Goal: Task Accomplishment & Management: Use online tool/utility

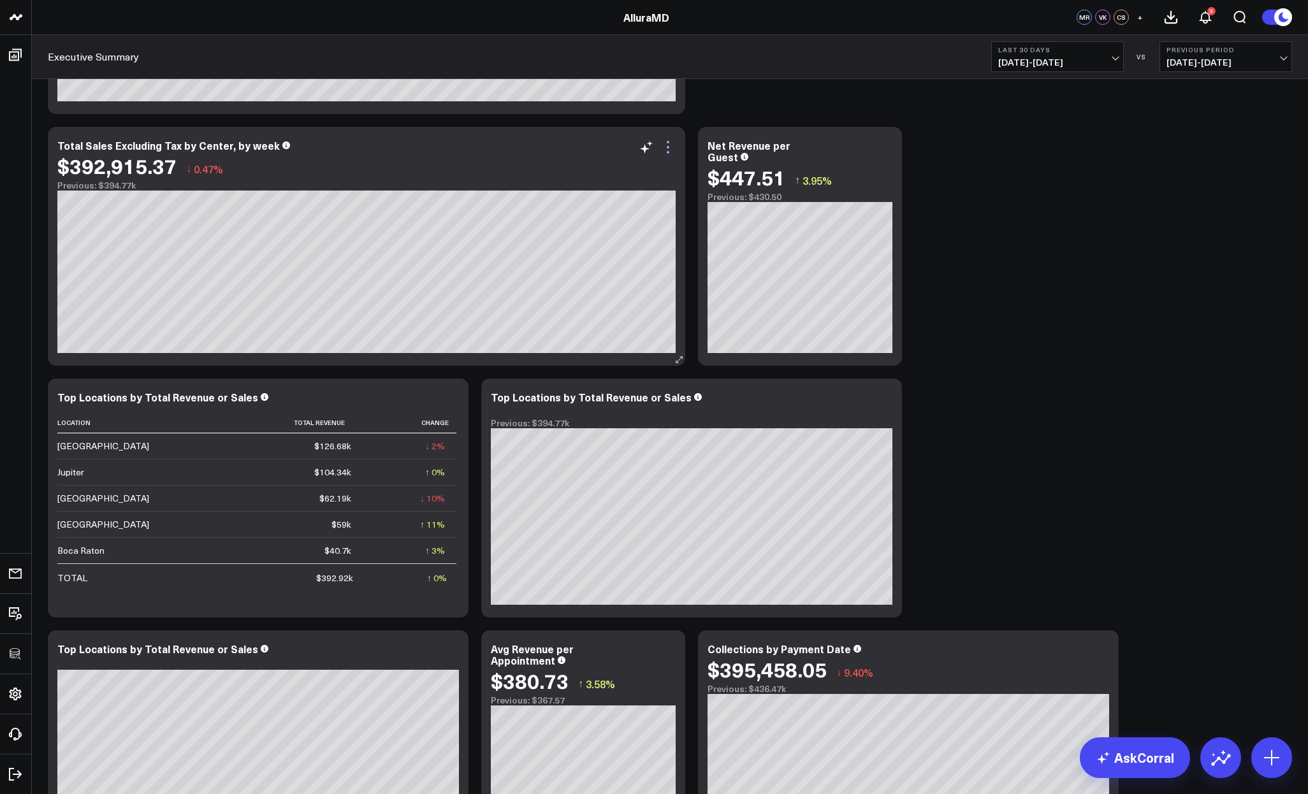
click at [666, 150] on icon at bounding box center [668, 147] width 15 height 15
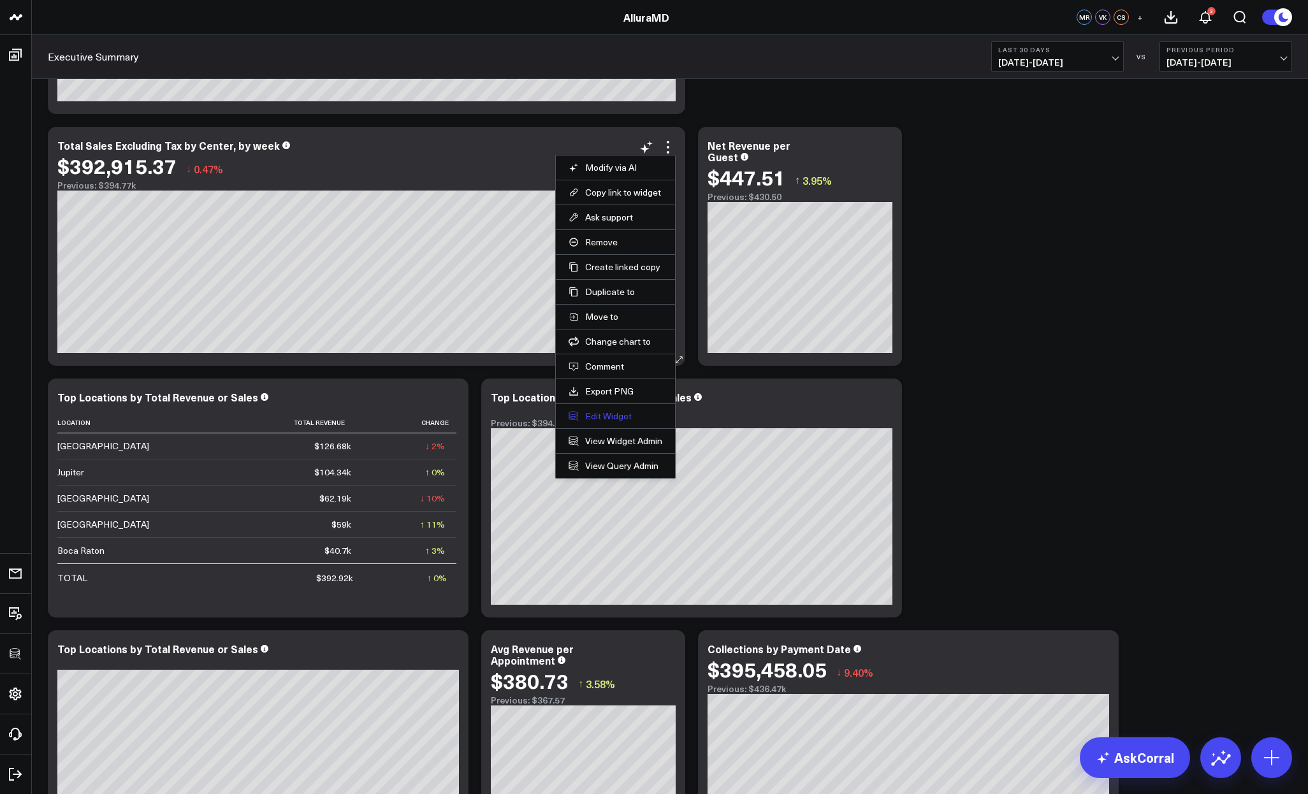
click at [610, 414] on button "Edit Widget" at bounding box center [616, 416] width 94 height 11
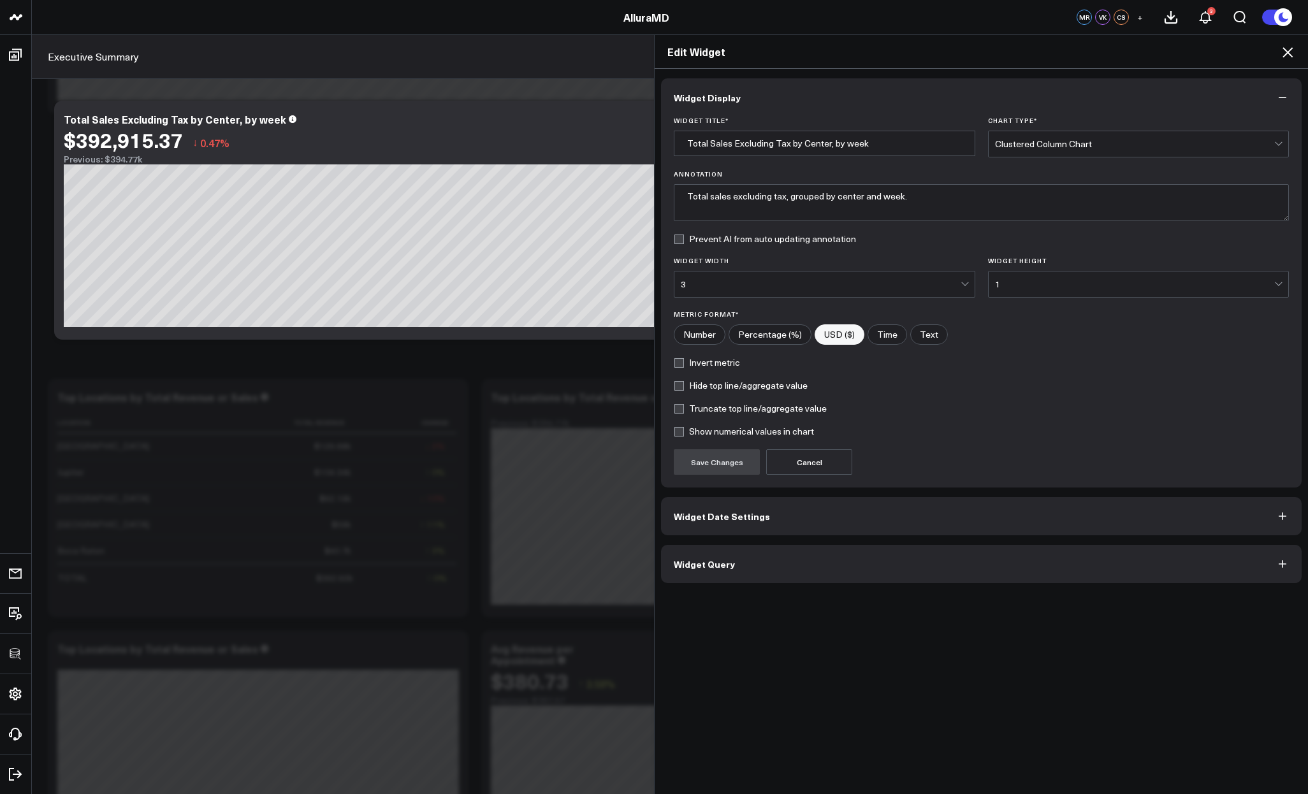
click at [799, 559] on button "Widget Query" at bounding box center [981, 564] width 641 height 38
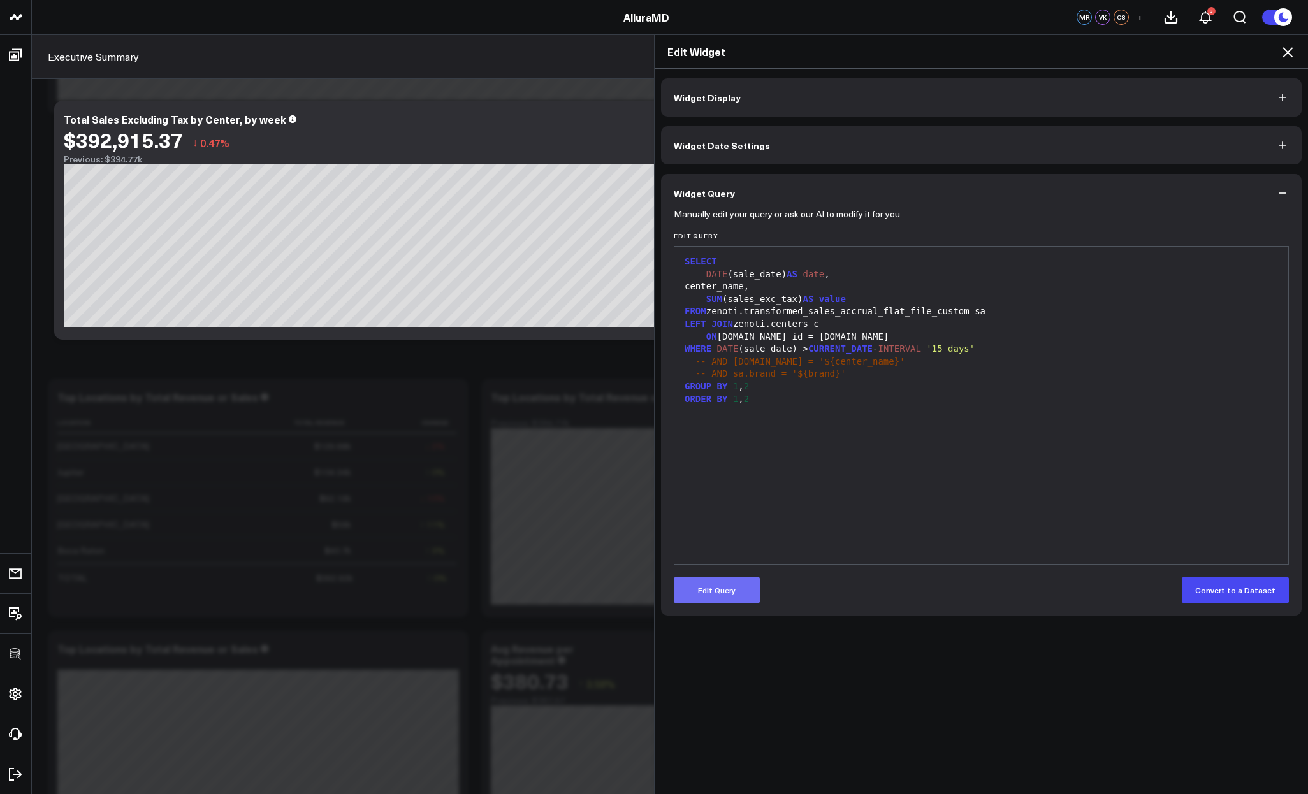
click at [747, 582] on button "Edit Query" at bounding box center [717, 591] width 86 height 26
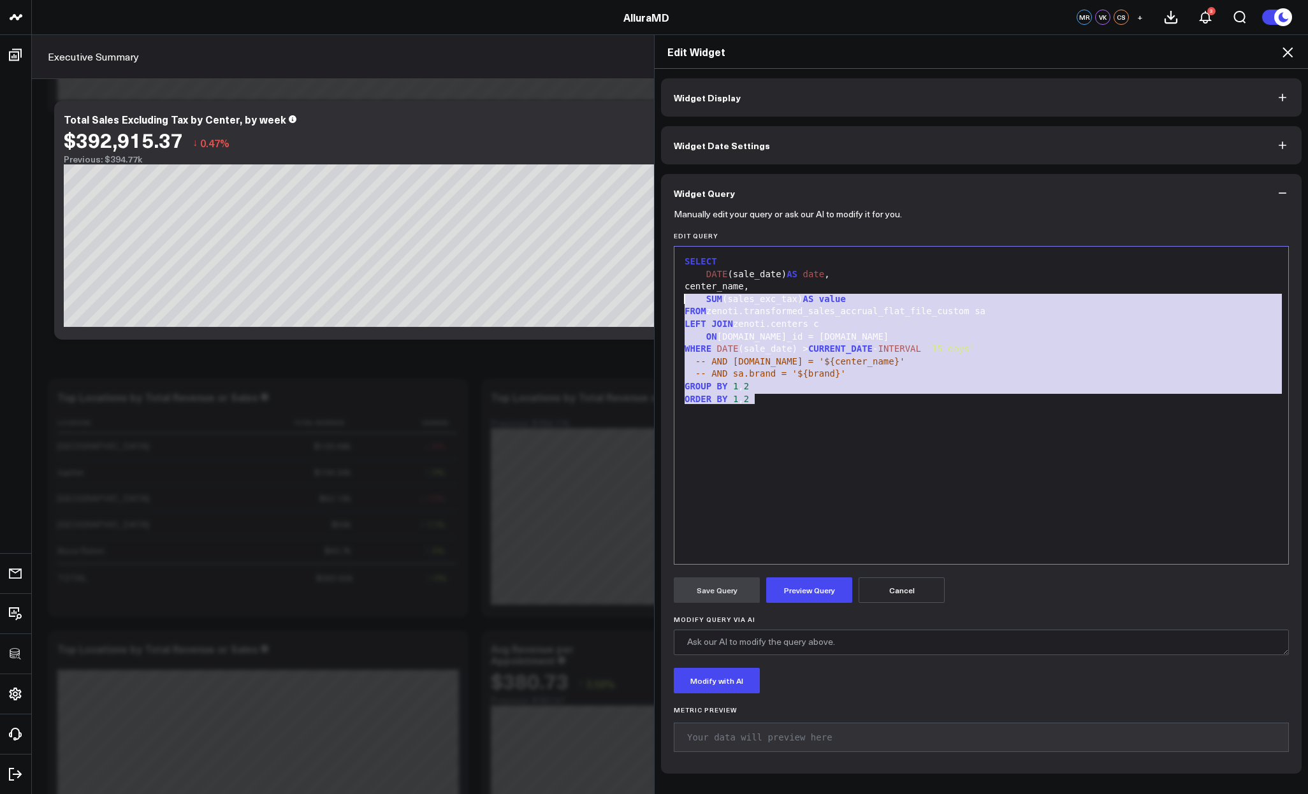
drag, startPoint x: 869, startPoint y: 503, endPoint x: 637, endPoint y: 241, distance: 350.0
click at [638, 242] on div "Edit Widget Widget Display Widget Date Settings Widget Query Manually edit your…" at bounding box center [654, 414] width 1308 height 760
click at [821, 398] on div "ORDER BY 1 , 2" at bounding box center [981, 399] width 601 height 13
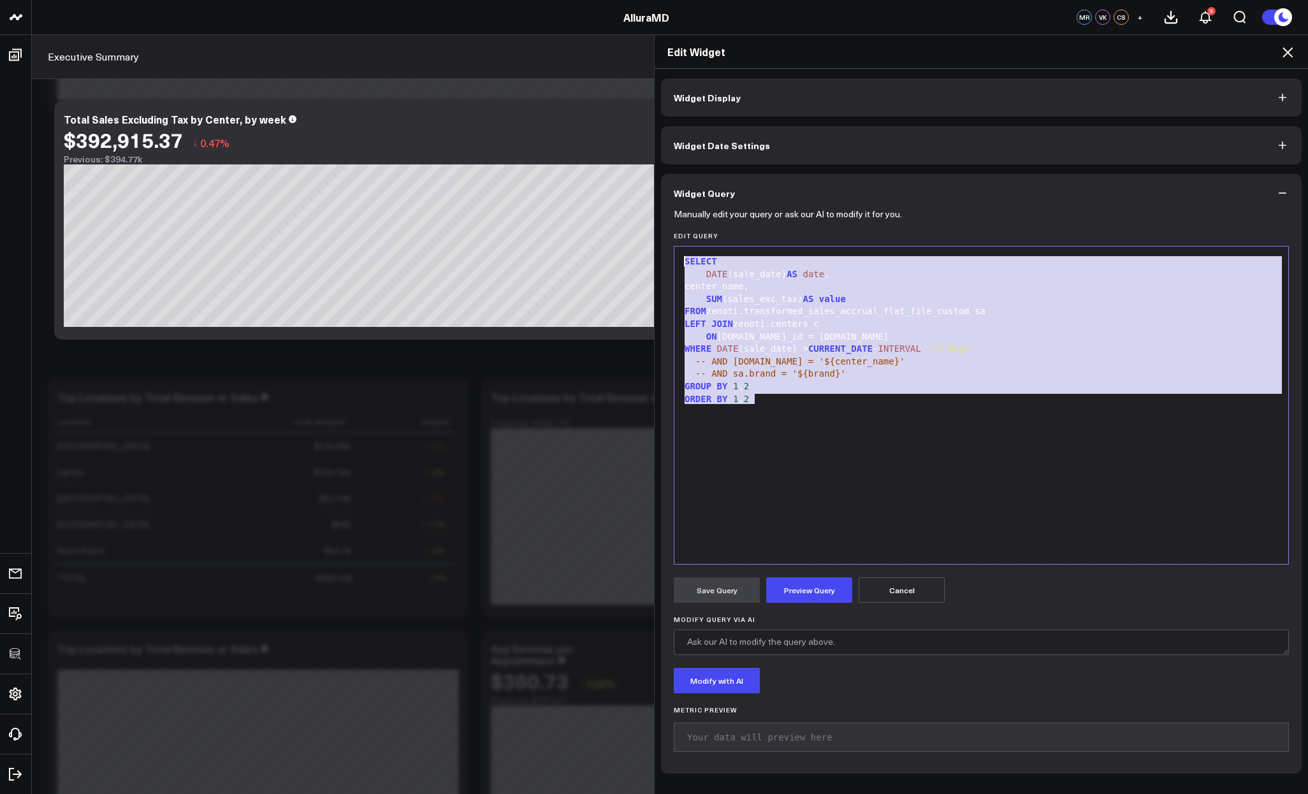
drag, startPoint x: 824, startPoint y: 408, endPoint x: 673, endPoint y: 249, distance: 218.7
click at [674, 249] on div "99 1 2 3 4 5 6 7 8 9 10 11 12 › ⌄ SELECT DATE (sale_date) AS date , center_name…" at bounding box center [981, 405] width 615 height 319
click at [803, 585] on button "Preview Query" at bounding box center [809, 591] width 86 height 26
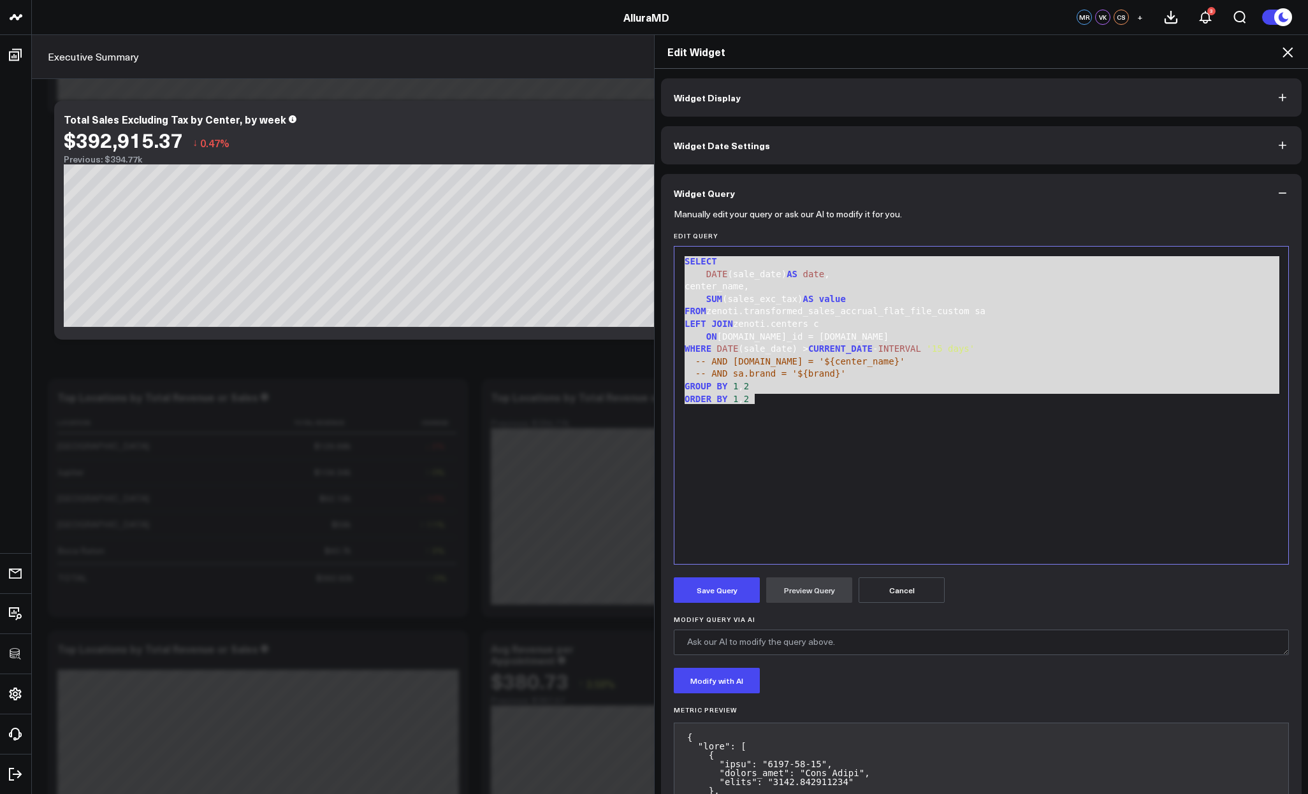
click at [840, 410] on div "SELECT DATE (sale_date) AS date , center_name, SUM (sales_exc_tax) AS value FRO…" at bounding box center [981, 405] width 601 height 305
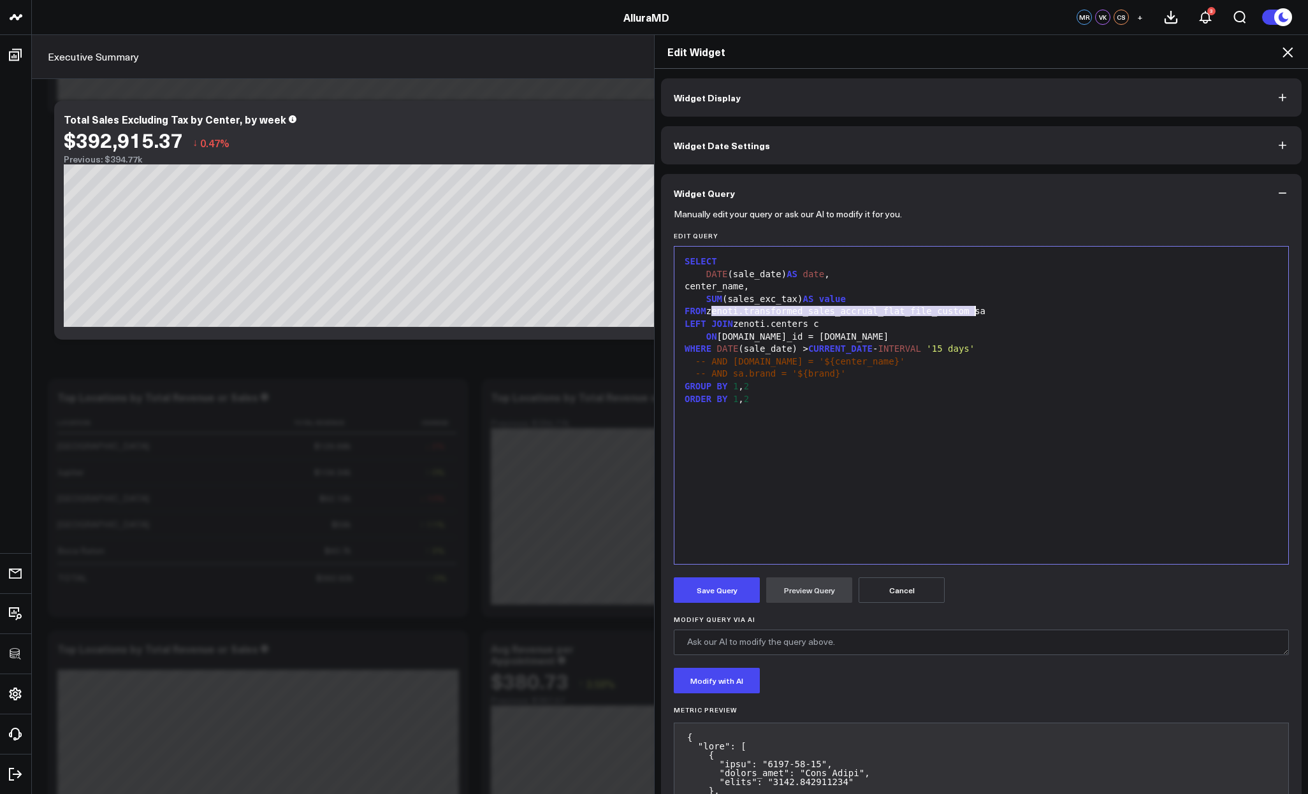
drag, startPoint x: 708, startPoint y: 310, endPoint x: 972, endPoint y: 313, distance: 263.3
click at [972, 313] on div "FROM zenoti.transformed_sales_accrual_flat_file_custom sa" at bounding box center [981, 311] width 601 height 13
click at [987, 334] on div "ON [DOMAIN_NAME]_id = [DOMAIN_NAME]" at bounding box center [981, 337] width 601 height 13
click at [934, 432] on div "SELECT DATE (sale_date) AS date , center_name, SUM (sales_exc_tax) AS value FRO…" at bounding box center [981, 405] width 601 height 305
click at [1281, 47] on icon at bounding box center [1287, 52] width 15 height 15
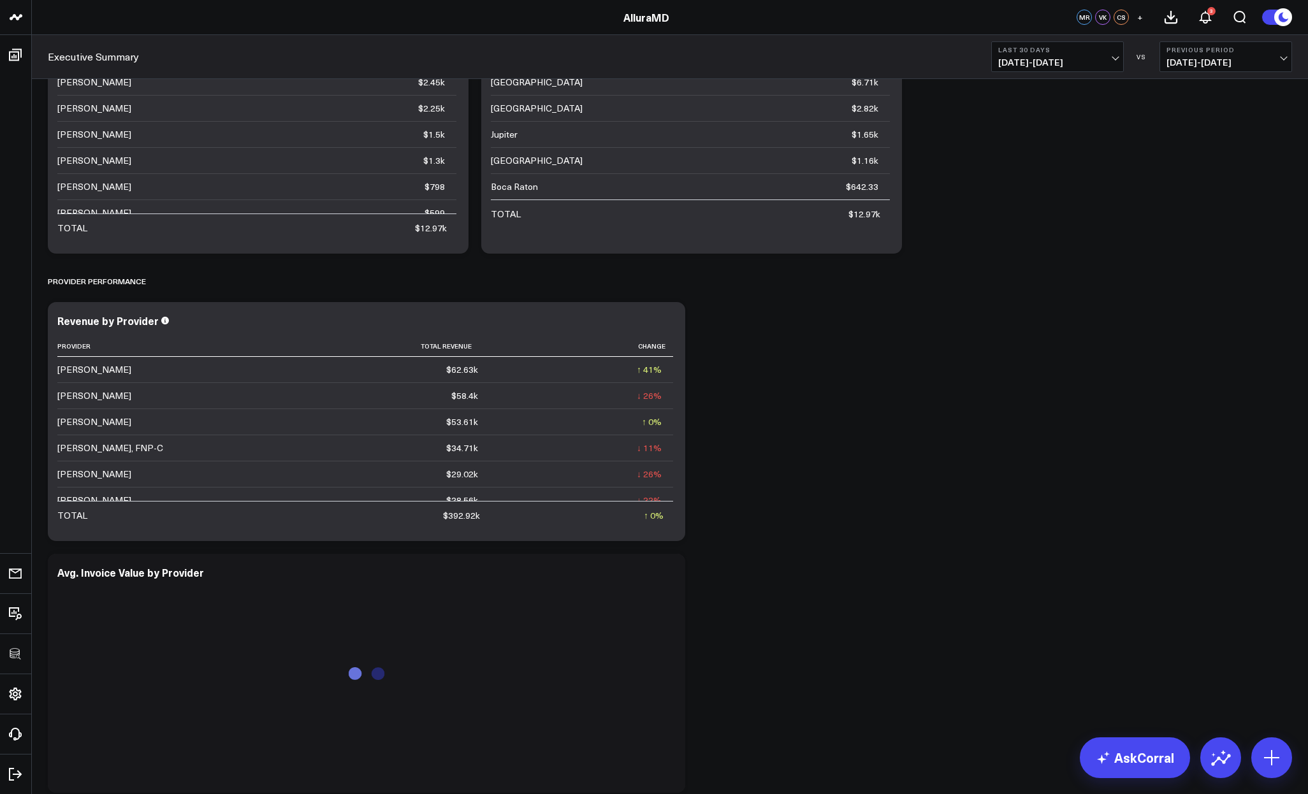
scroll to position [1566, 0]
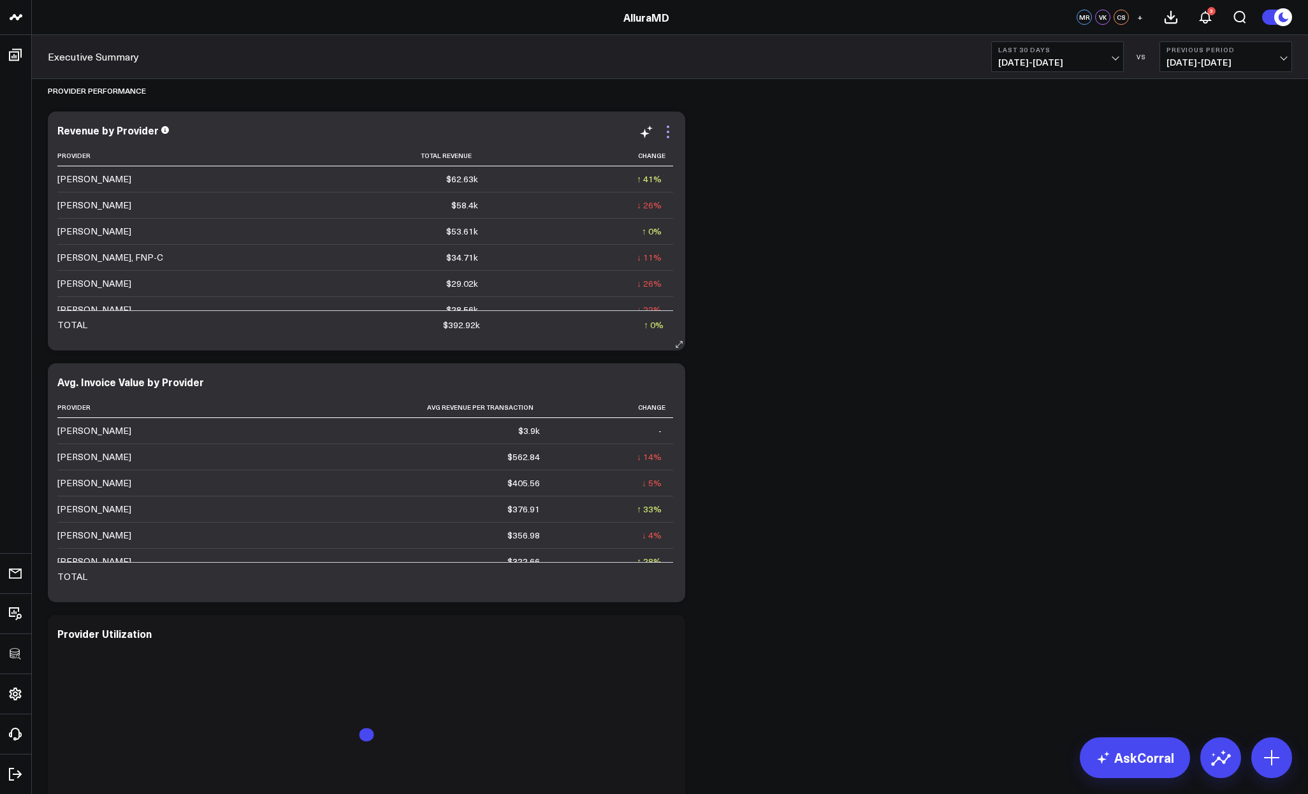
click at [666, 129] on icon at bounding box center [668, 131] width 15 height 15
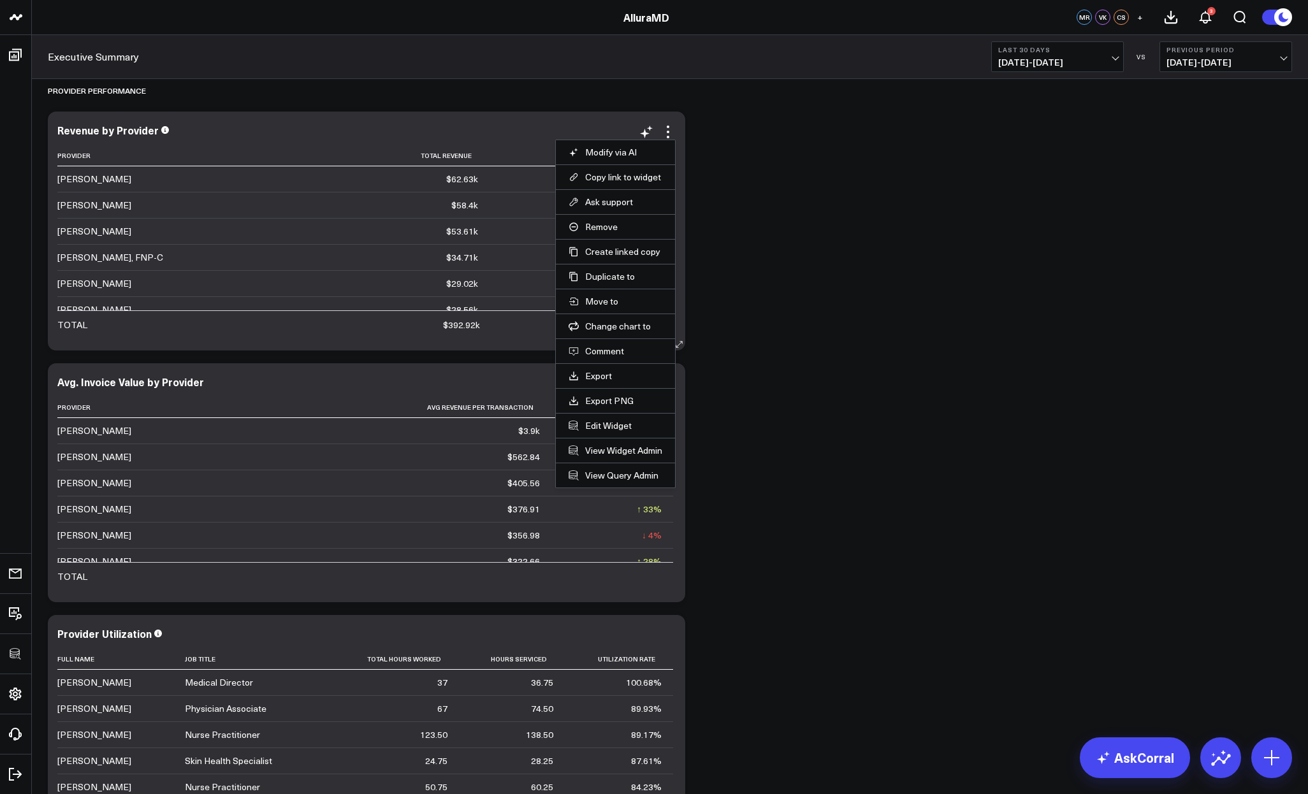
click at [609, 418] on li "Edit Widget" at bounding box center [615, 425] width 119 height 25
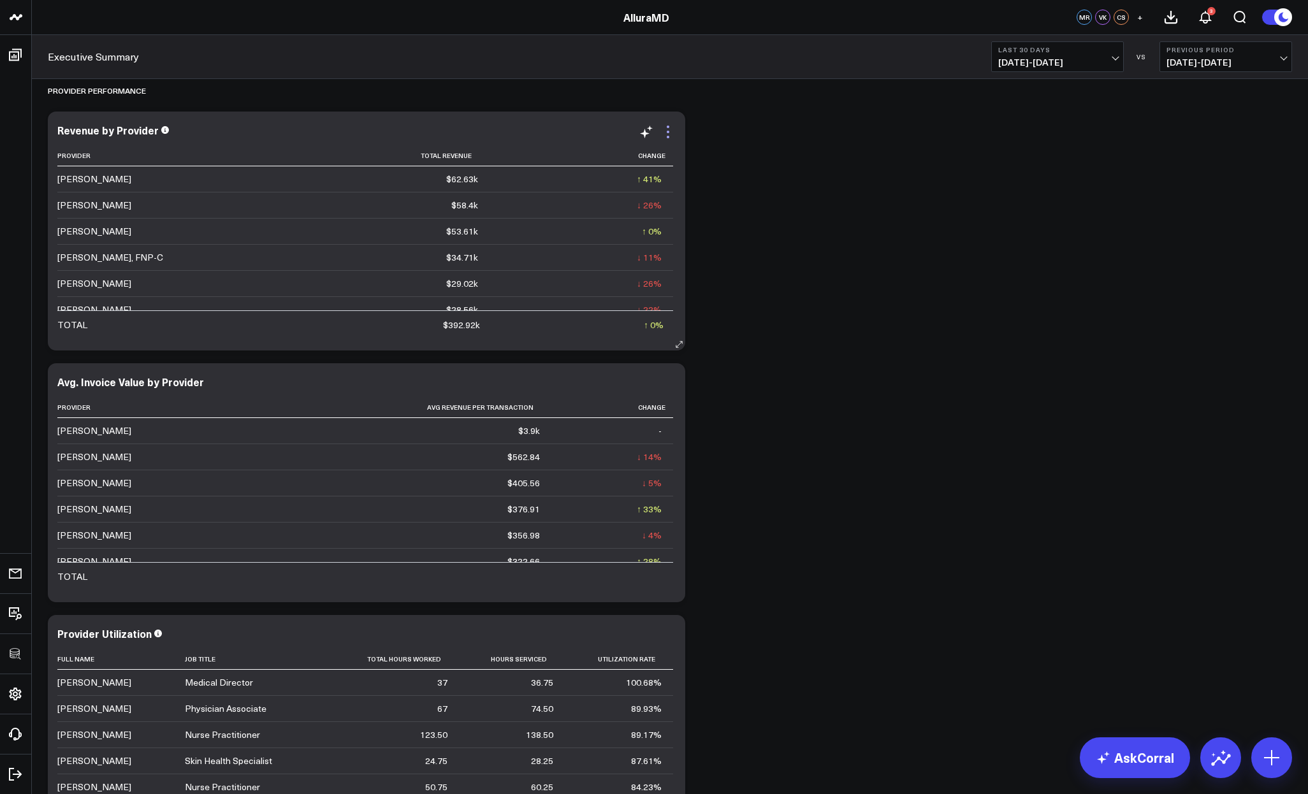
click at [669, 136] on icon at bounding box center [668, 131] width 15 height 15
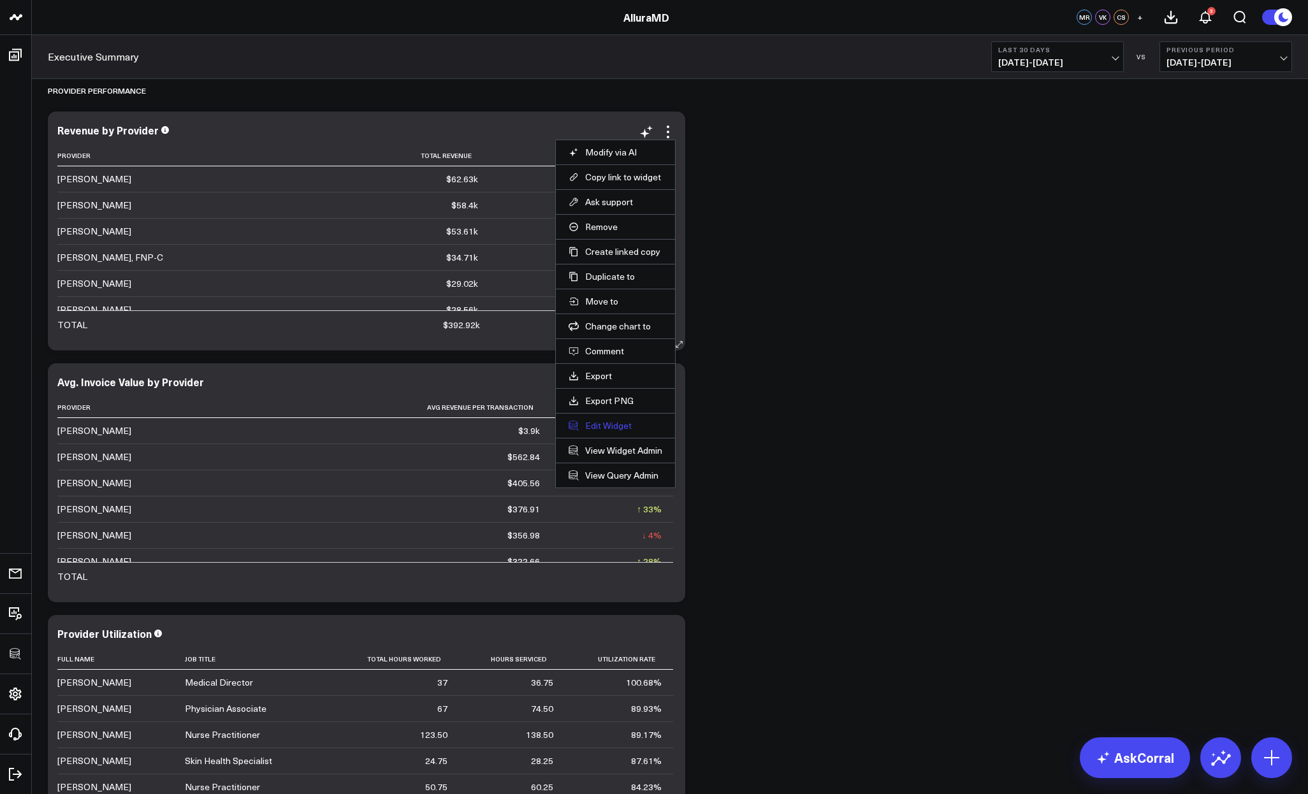
click at [611, 424] on button "Edit Widget" at bounding box center [616, 425] width 94 height 11
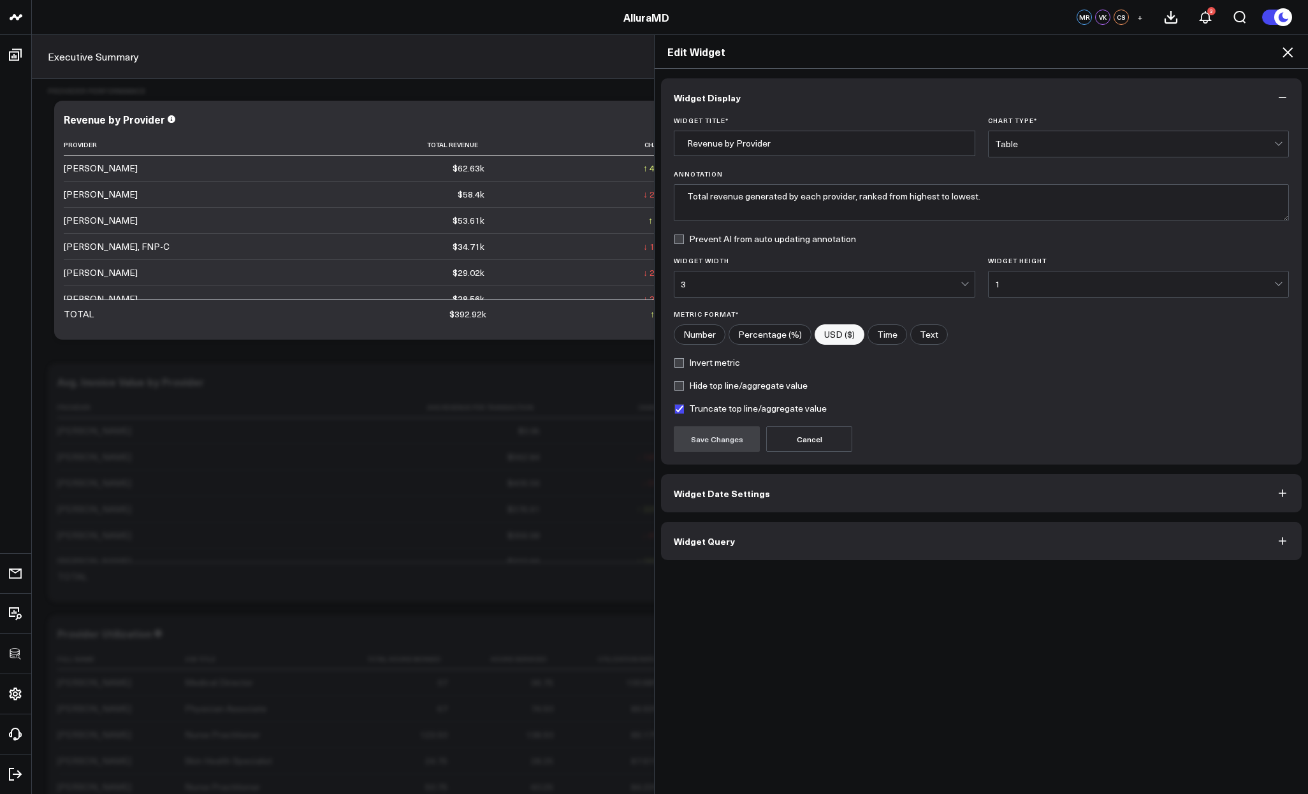
click at [796, 542] on button "Widget Query" at bounding box center [981, 541] width 641 height 38
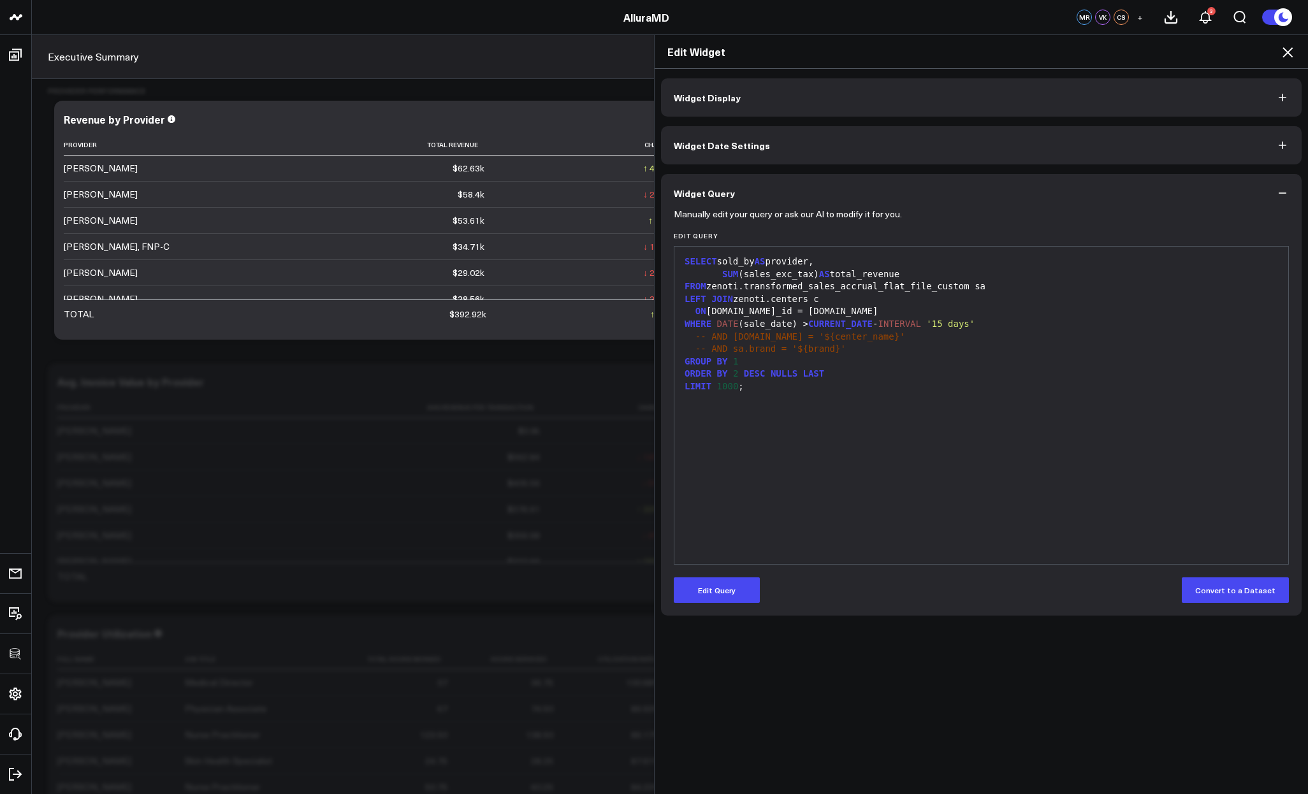
click at [782, 408] on div "SELECT sold_by AS provider, SUM (sales_exc_tax) AS total_revenue FROM zenoti.tr…" at bounding box center [981, 405] width 601 height 305
click at [764, 388] on div "LIMIT 1000 ;" at bounding box center [981, 387] width 601 height 13
click at [1285, 56] on icon at bounding box center [1287, 52] width 15 height 15
